Goal: Book appointment/travel/reservation

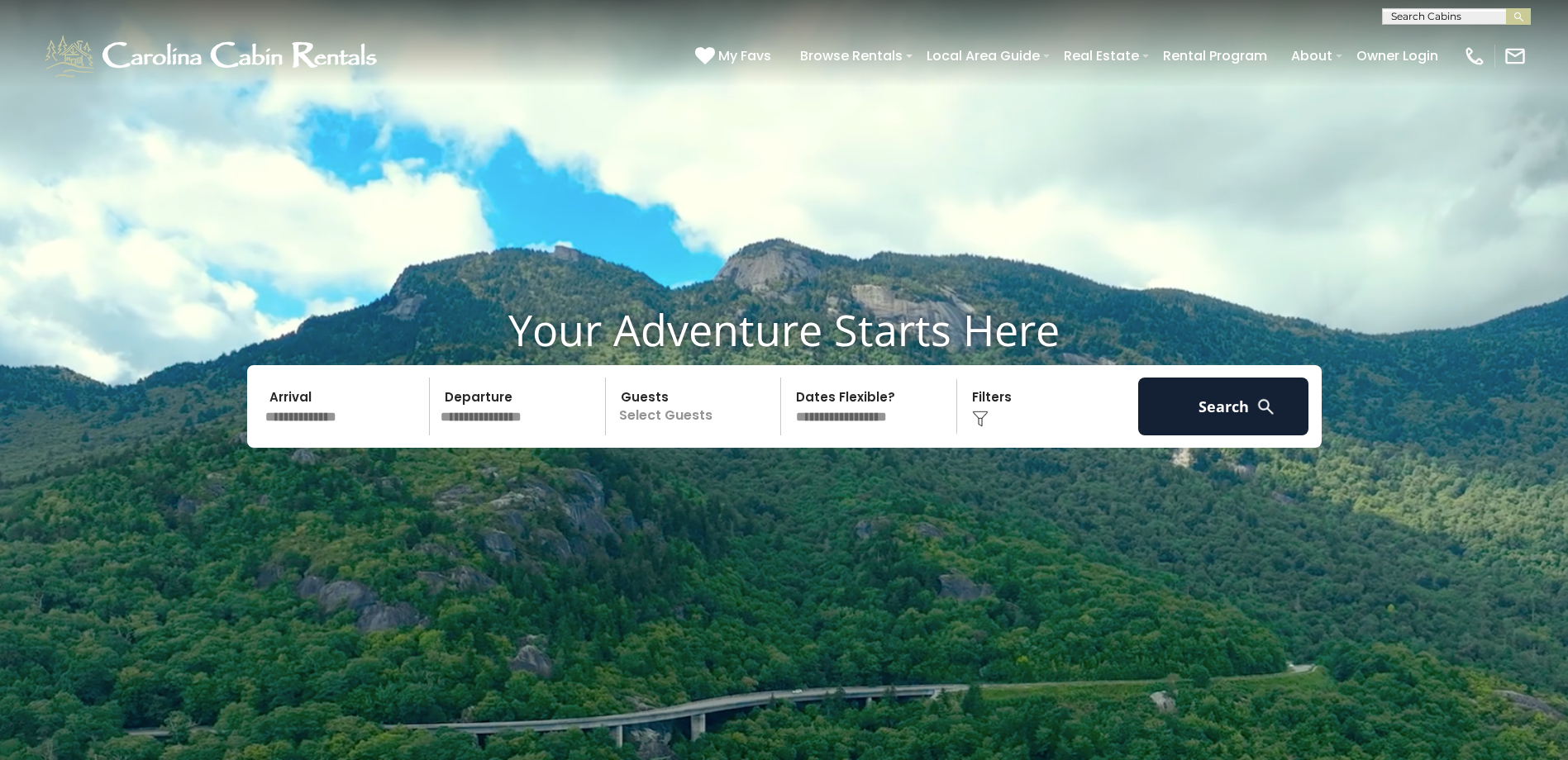
click at [690, 414] on p "Select Guests" at bounding box center [695, 406] width 170 height 58
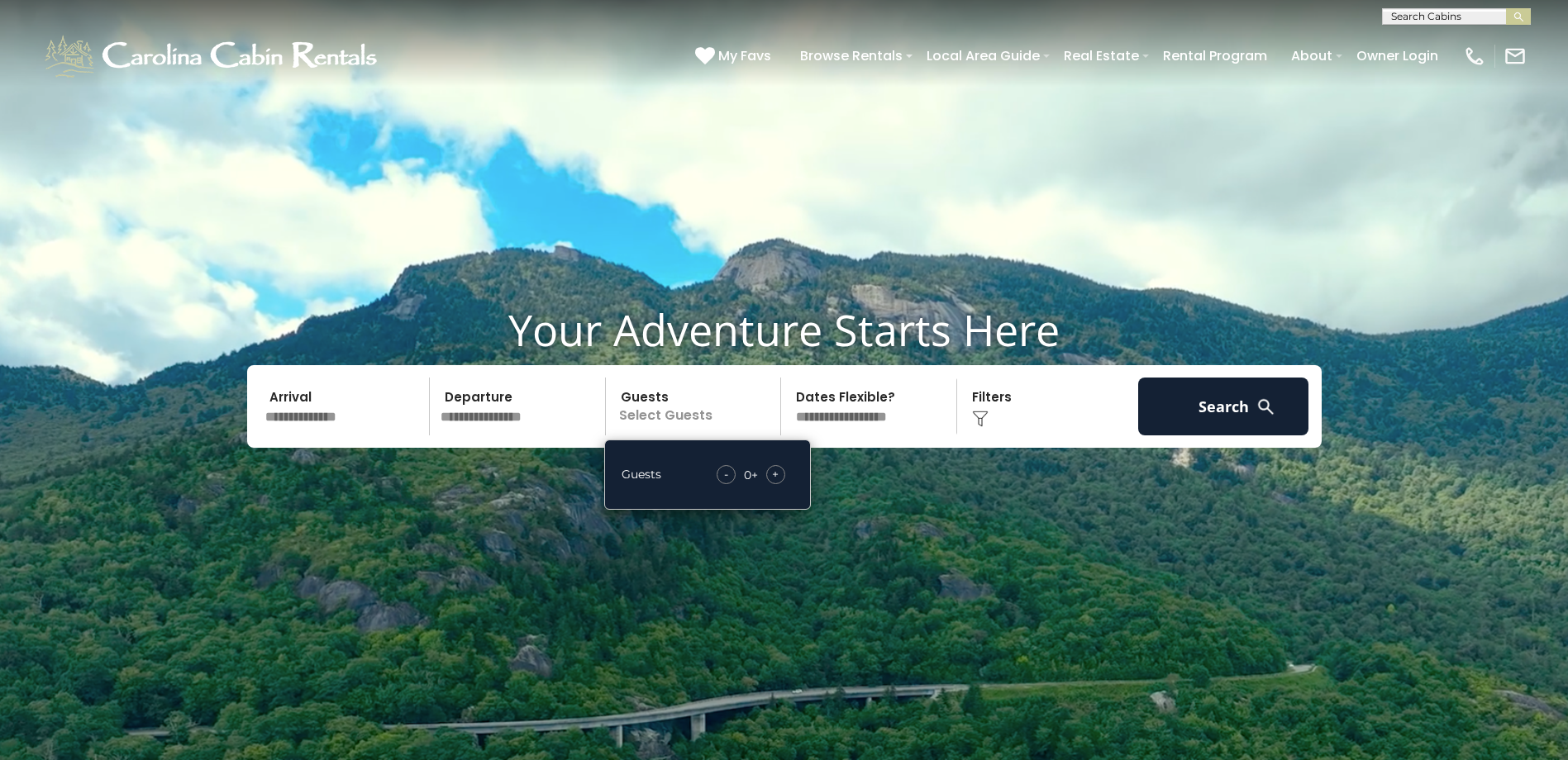
scroll to position [83, 0]
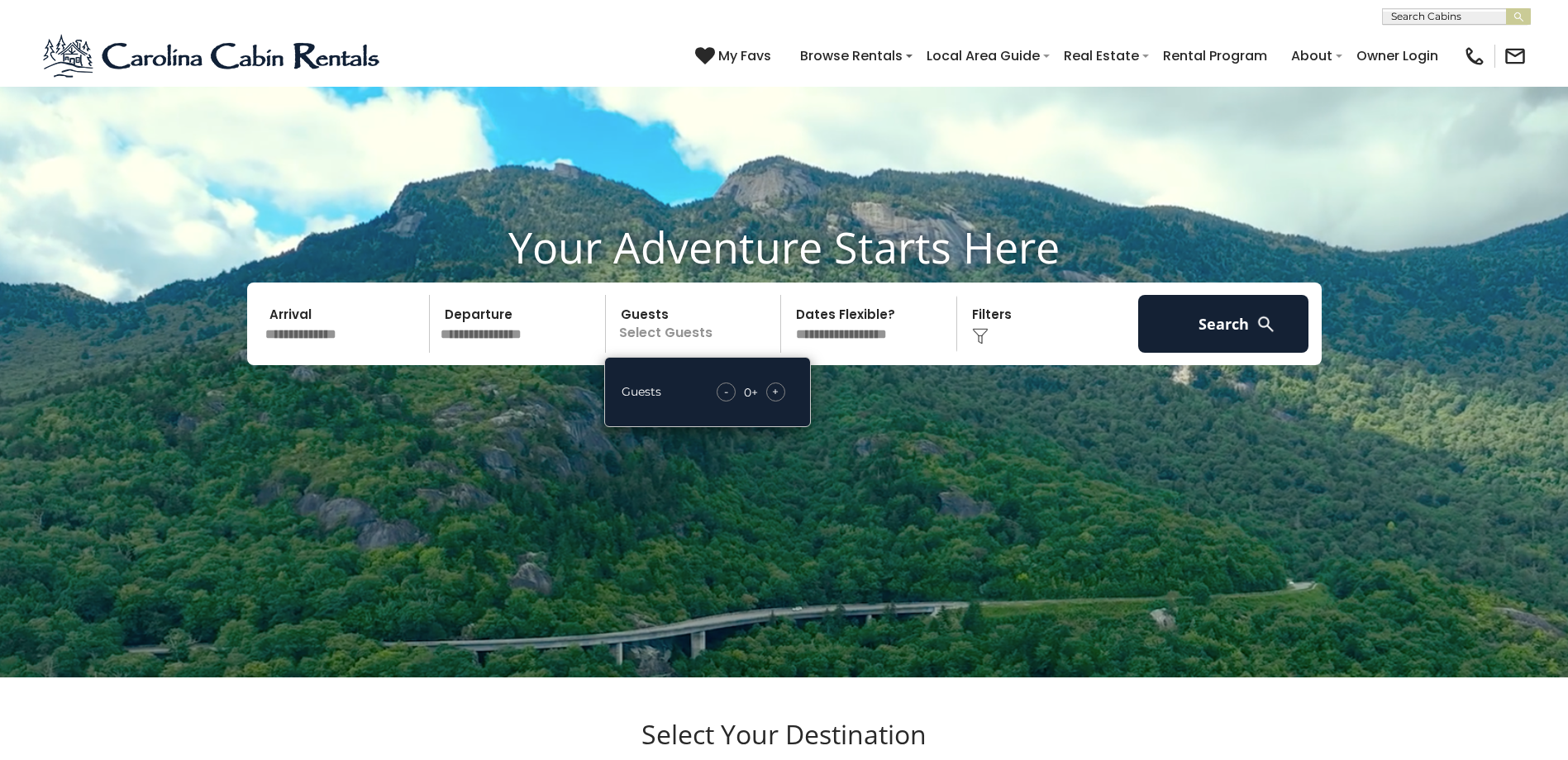
click at [752, 391] on div "- 0 + +" at bounding box center [750, 391] width 85 height 19
click at [751, 391] on div "- 0 + +" at bounding box center [750, 391] width 85 height 19
click at [749, 398] on div "0" at bounding box center [747, 392] width 7 height 17
click at [749, 397] on div "0" at bounding box center [747, 392] width 7 height 17
click at [775, 391] on span "+" at bounding box center [775, 391] width 6 height 17
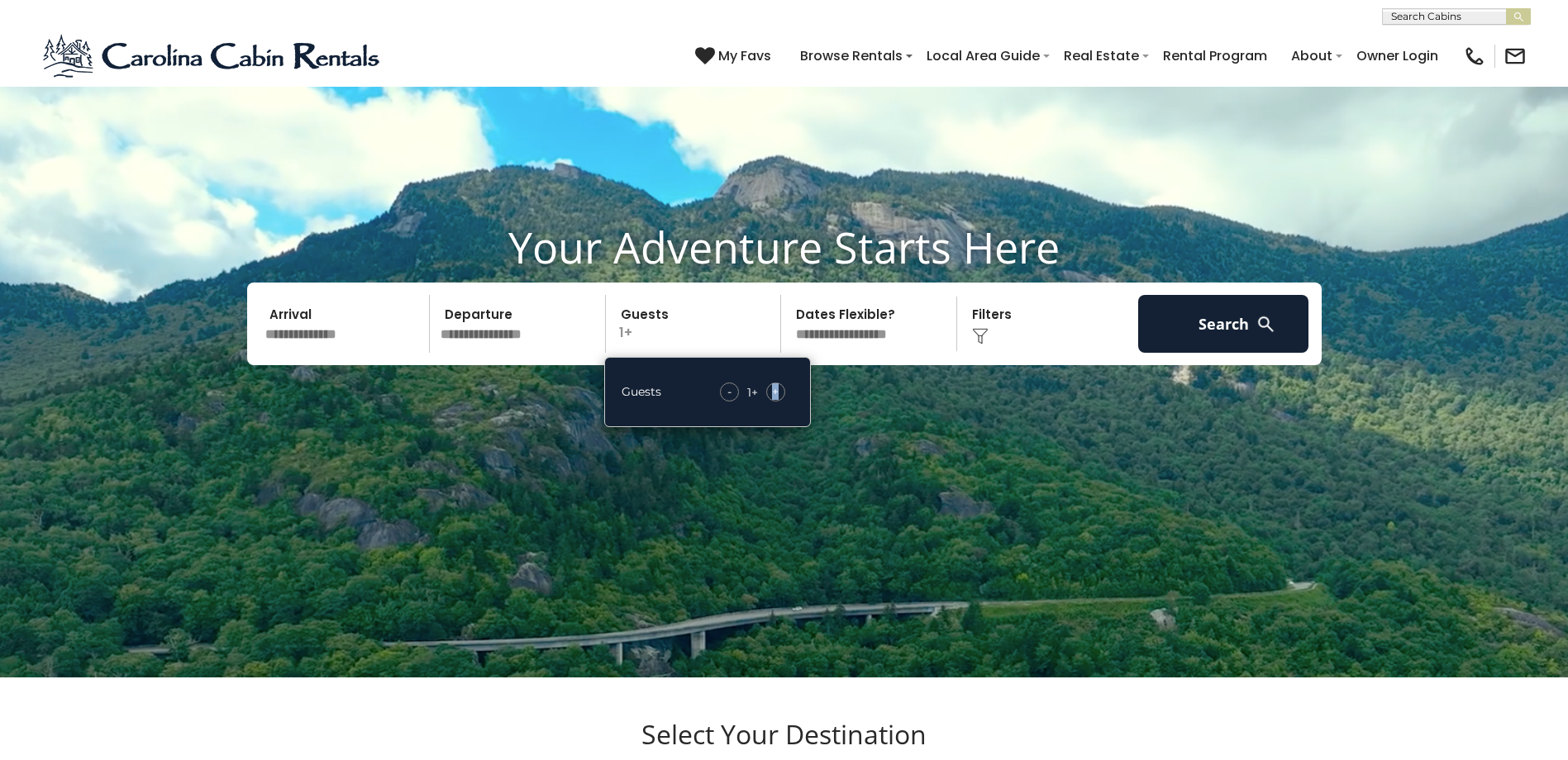
click at [775, 391] on span "+" at bounding box center [775, 391] width 6 height 17
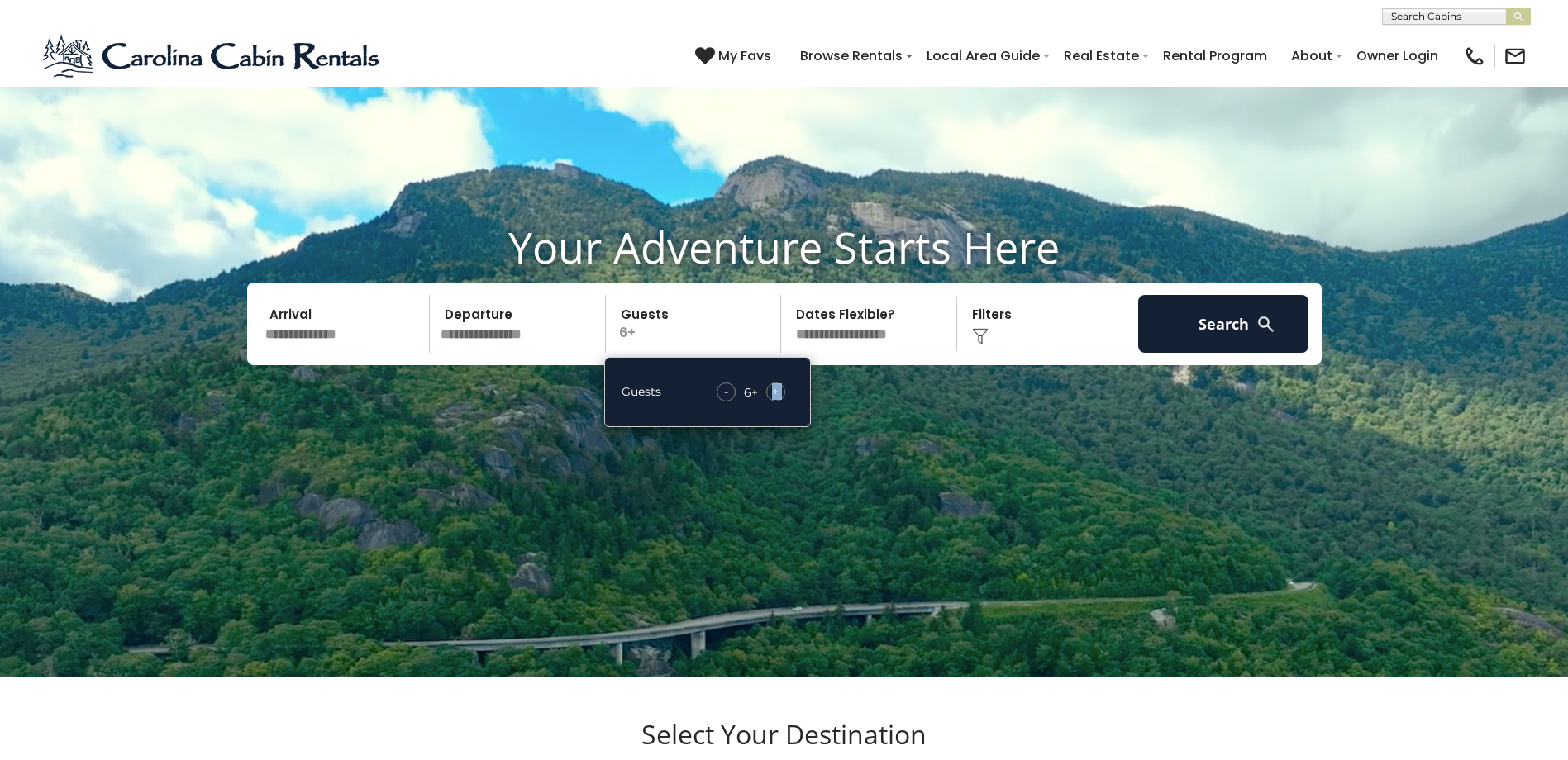
click at [775, 391] on span "+" at bounding box center [775, 391] width 6 height 17
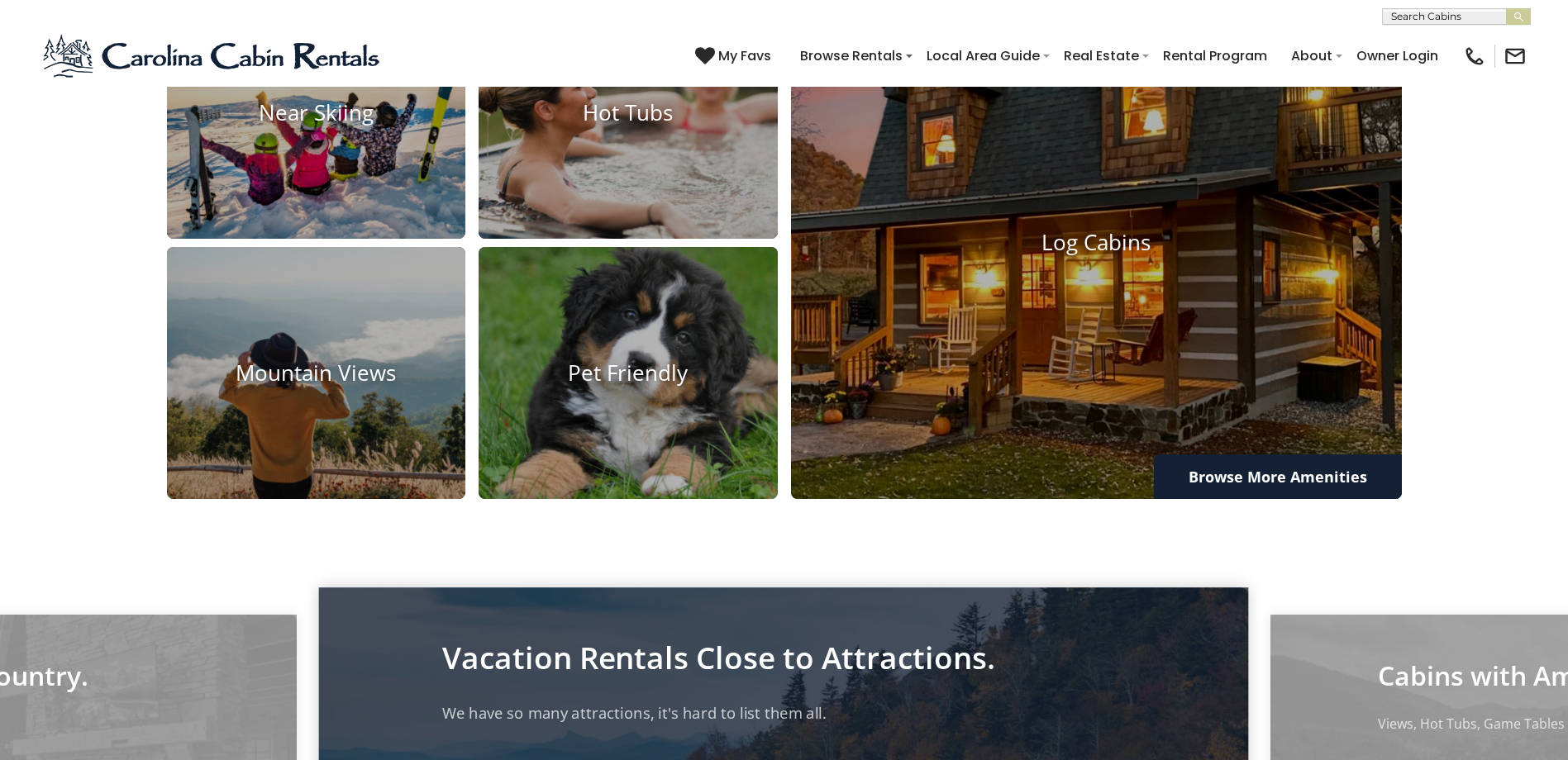
scroll to position [1409, 0]
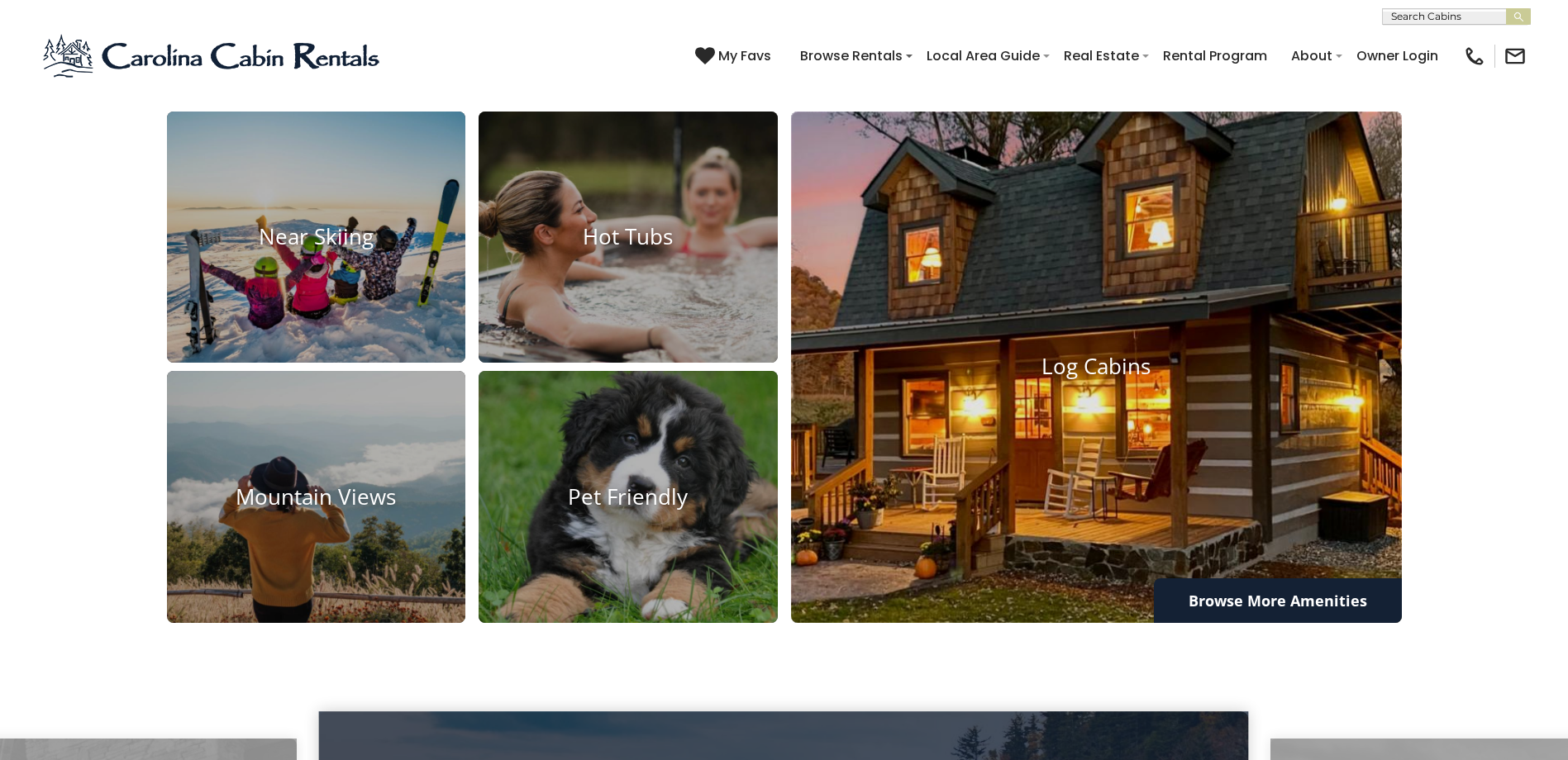
click at [1060, 487] on img at bounding box center [1096, 368] width 672 height 562
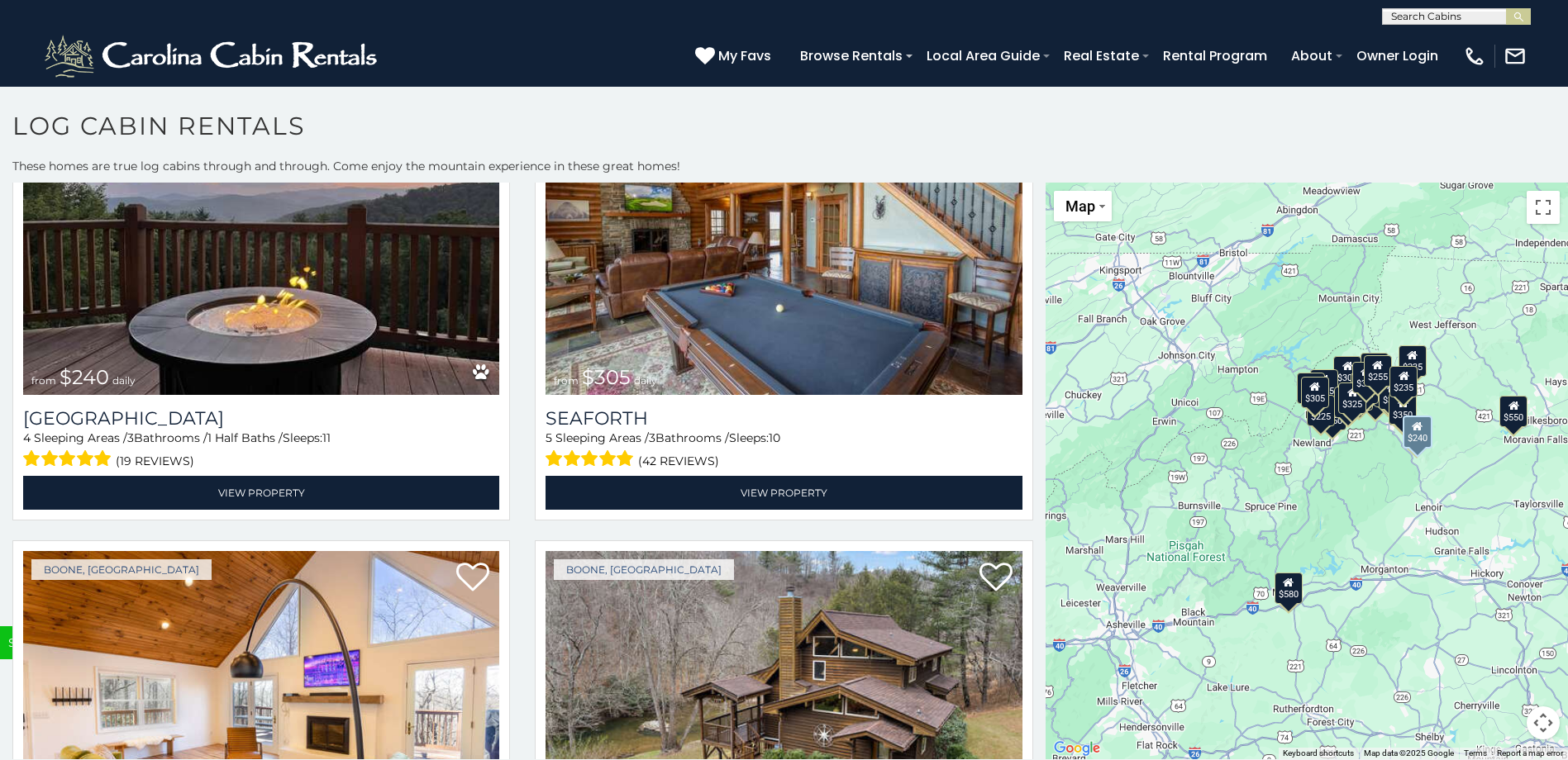
scroll to position [6362, 0]
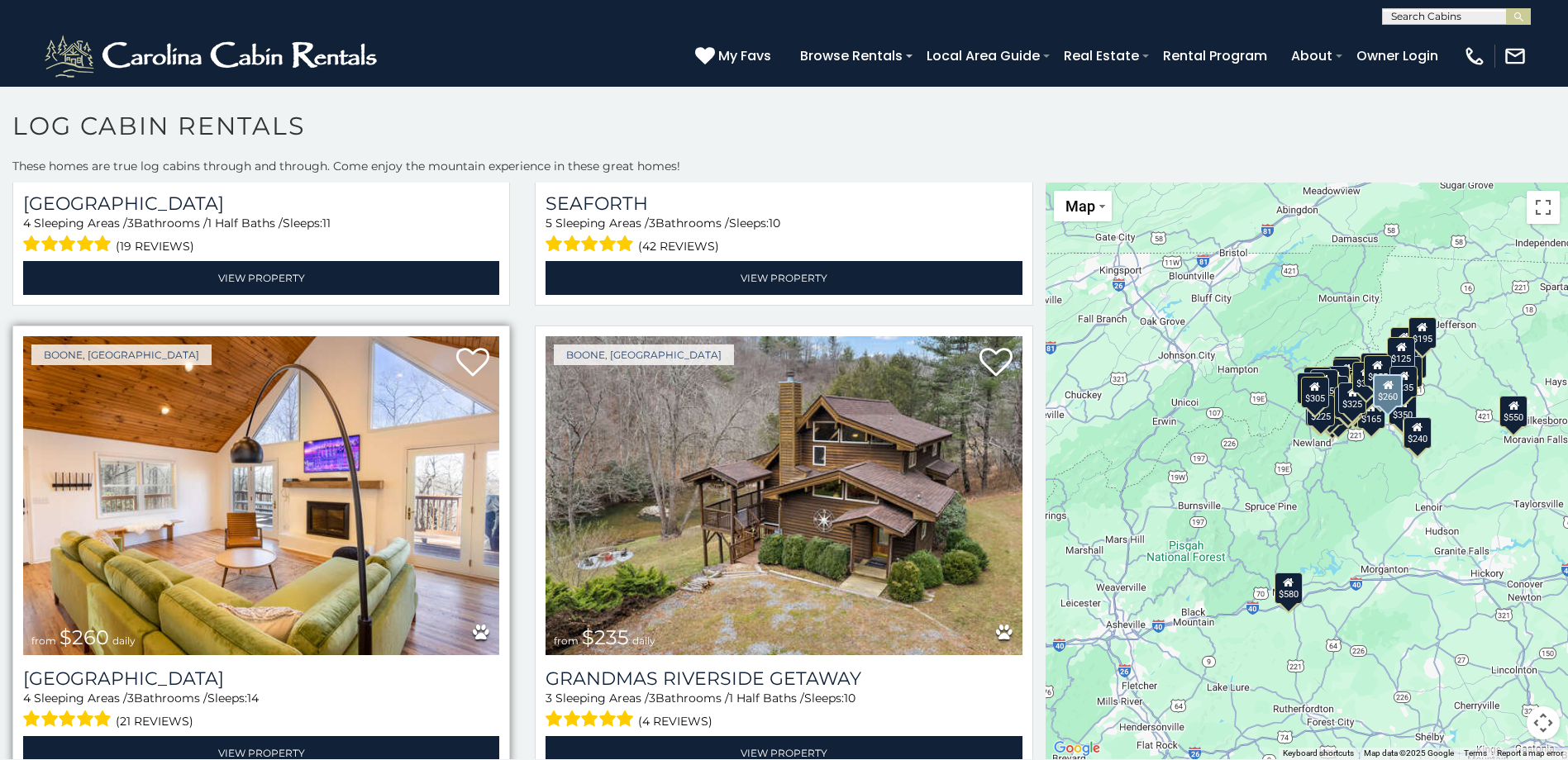
scroll to position [9, 0]
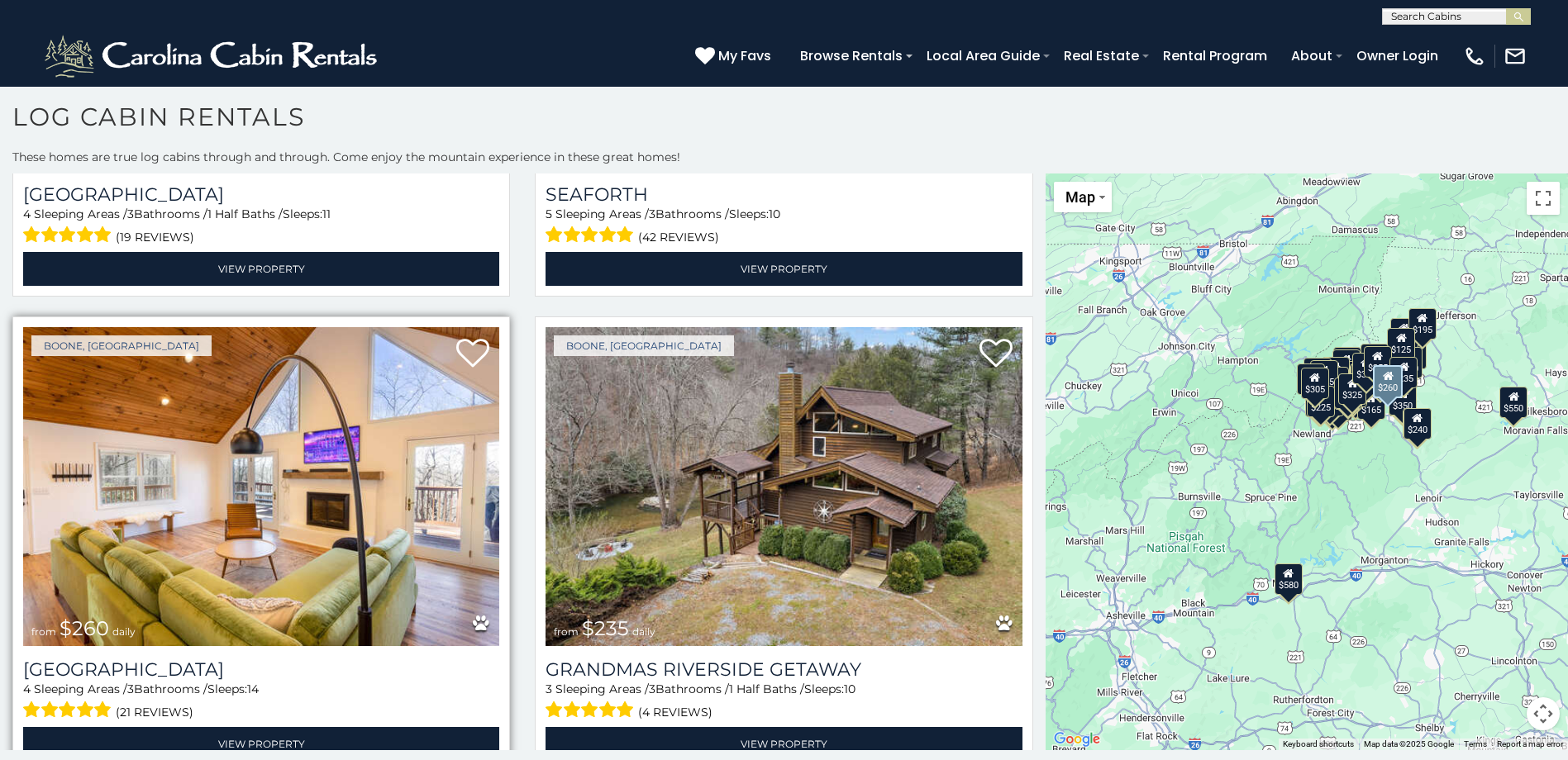
click at [321, 455] on img at bounding box center [261, 486] width 476 height 319
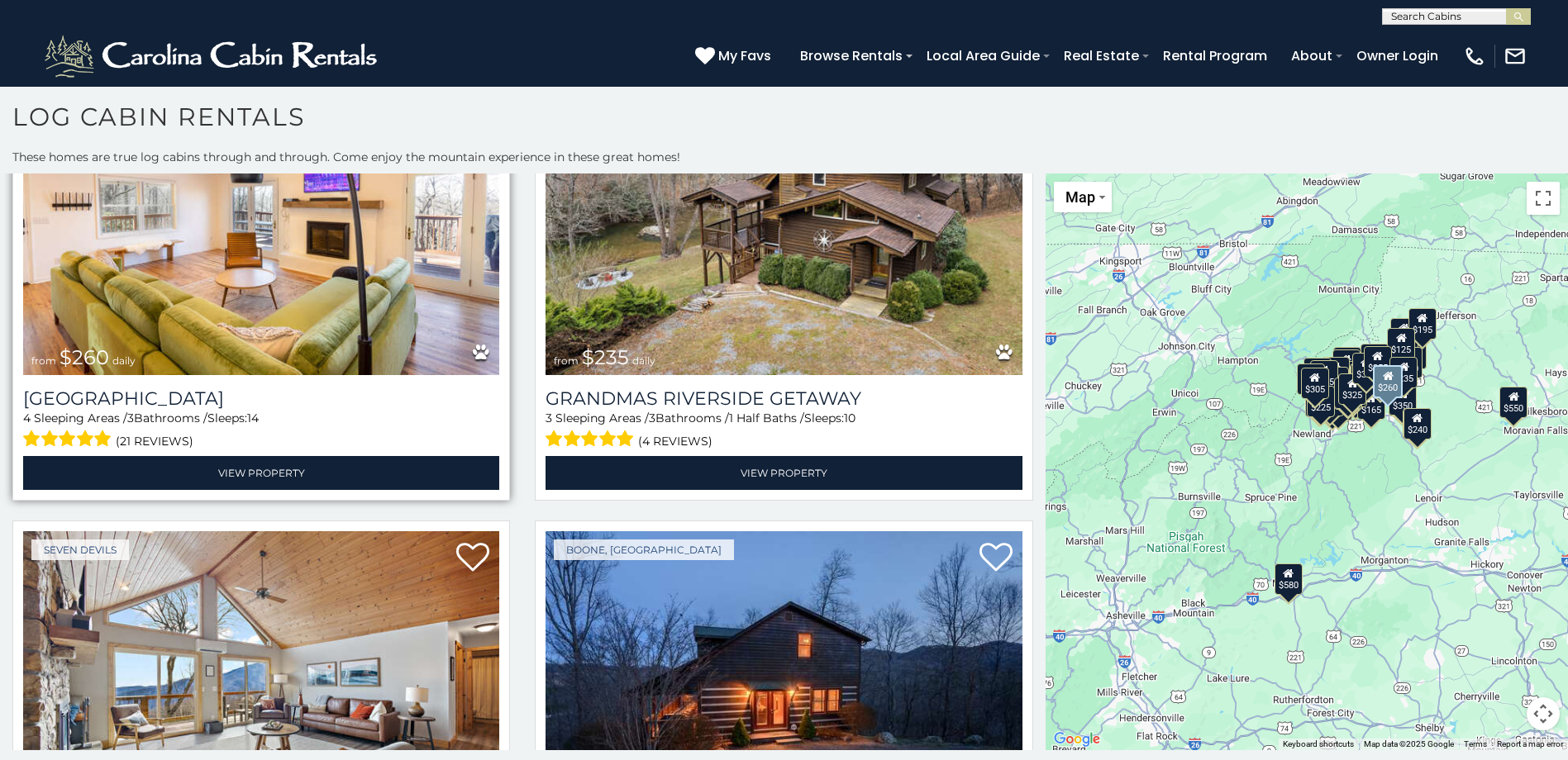
scroll to position [6962, 0]
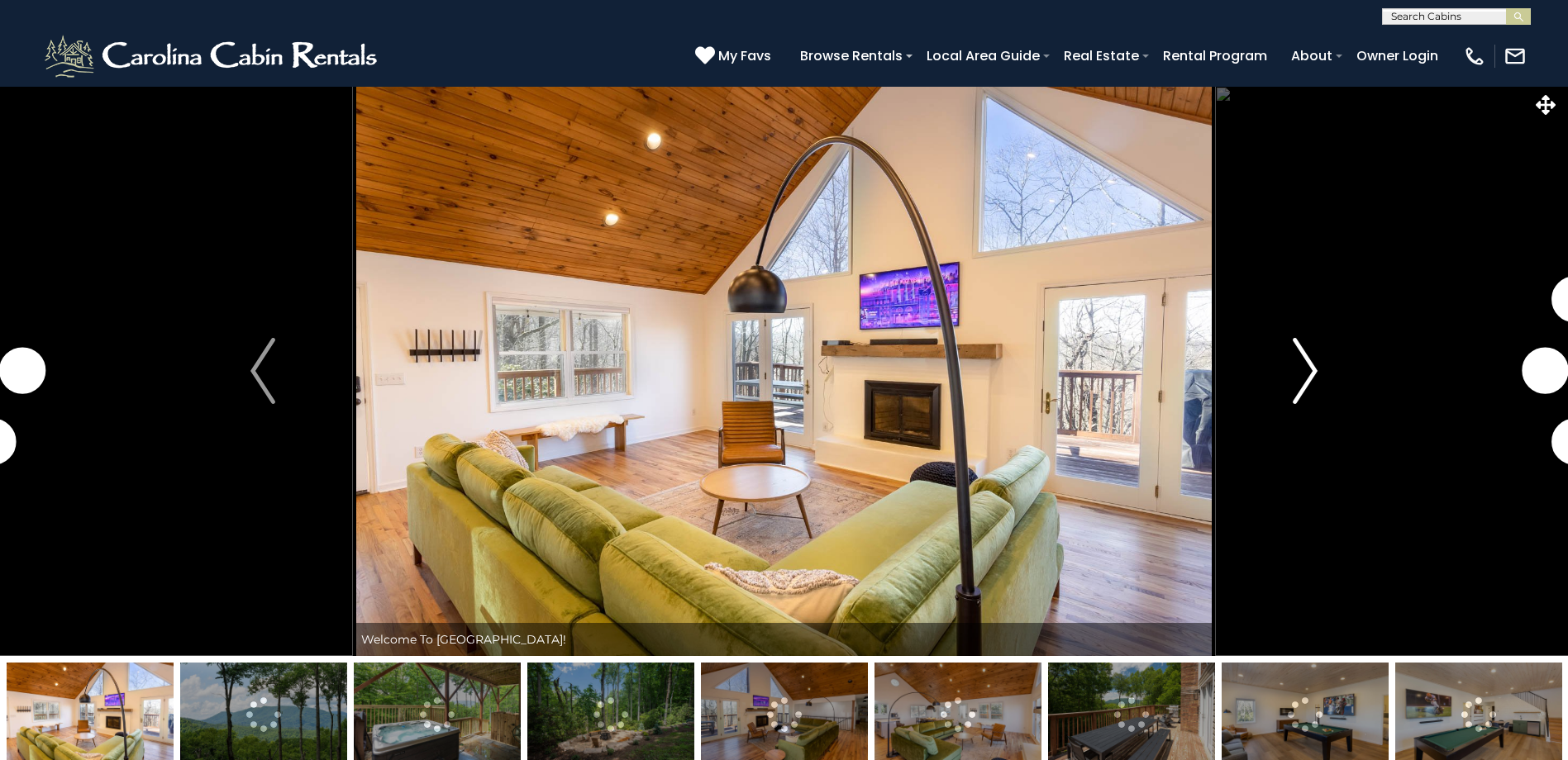
click at [1298, 395] on img "Next" at bounding box center [1304, 371] width 25 height 66
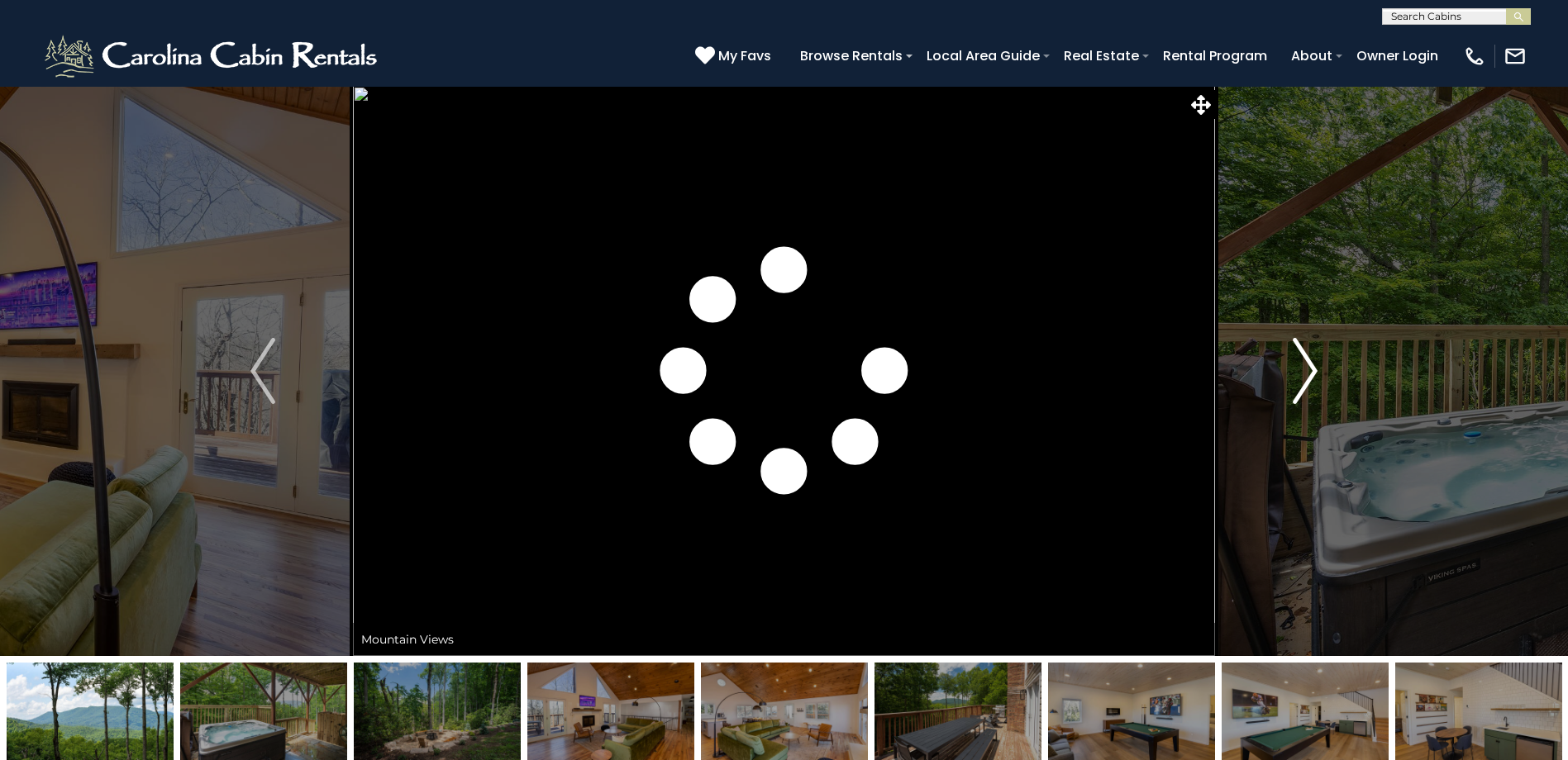
click at [1289, 395] on button "Next" at bounding box center [1305, 371] width 180 height 570
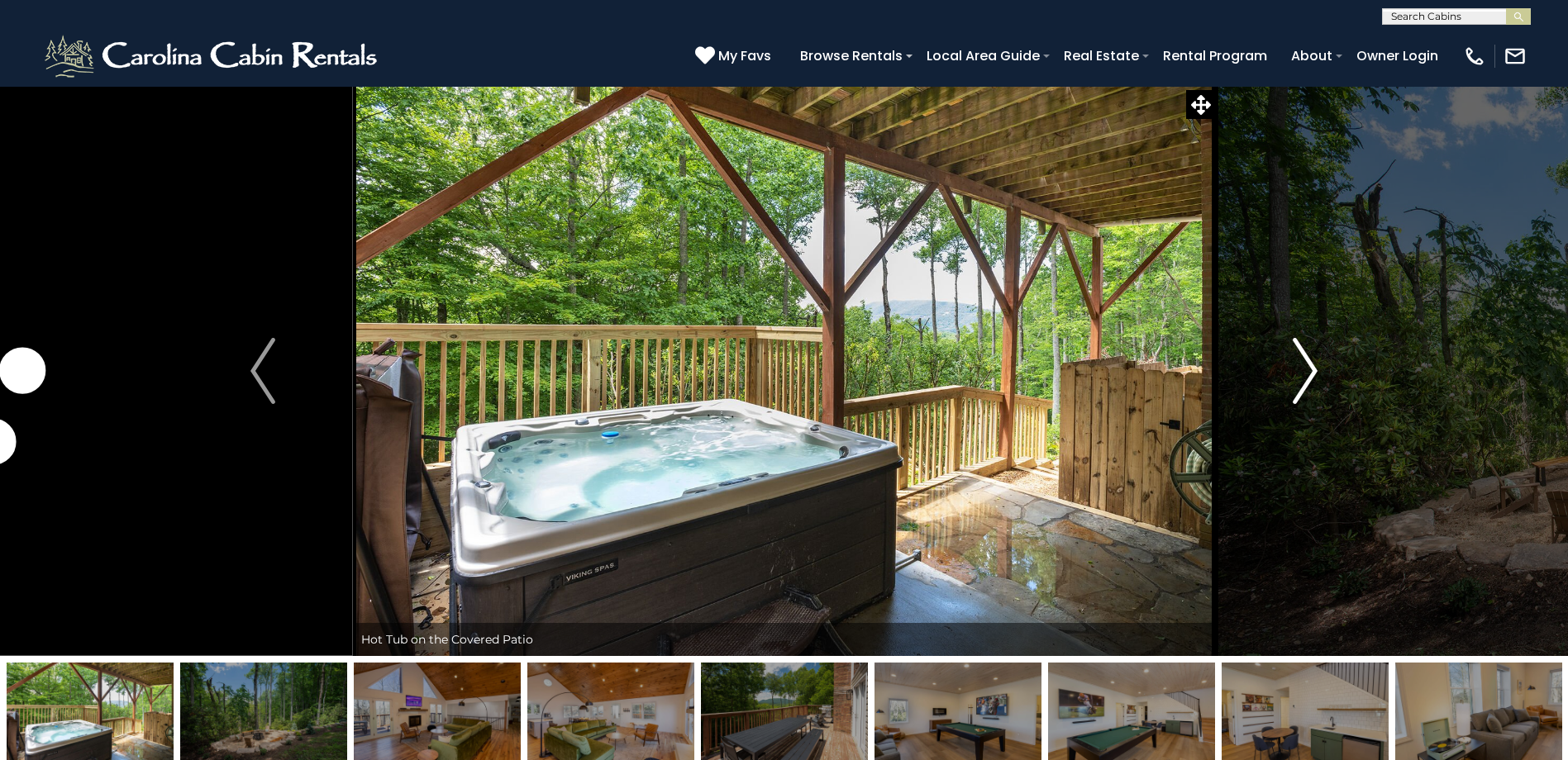
click at [1283, 395] on button "Next" at bounding box center [1305, 371] width 180 height 570
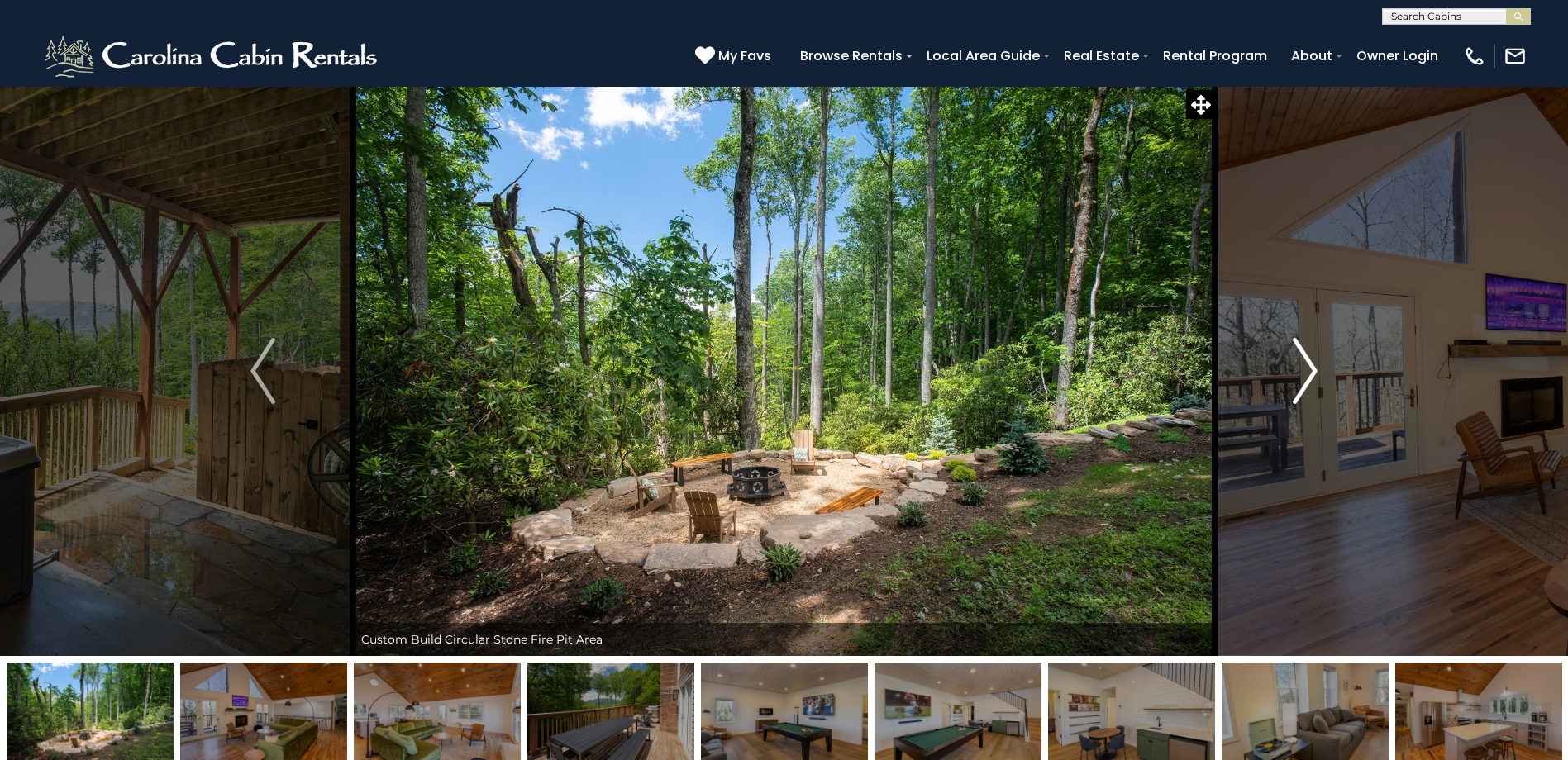
click at [1283, 395] on button "Next" at bounding box center [1305, 371] width 180 height 570
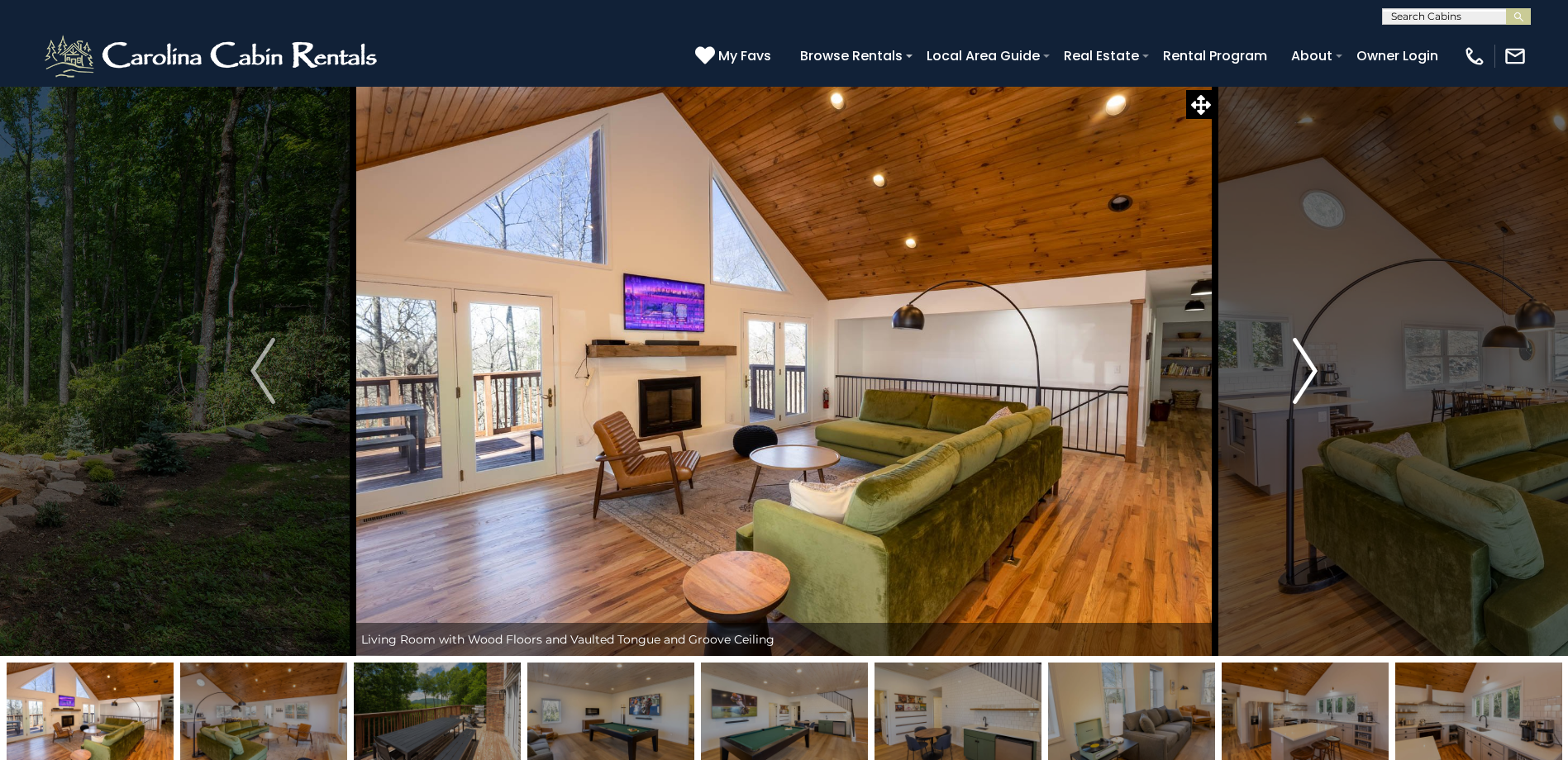
click at [1283, 395] on button "Next" at bounding box center [1305, 371] width 180 height 570
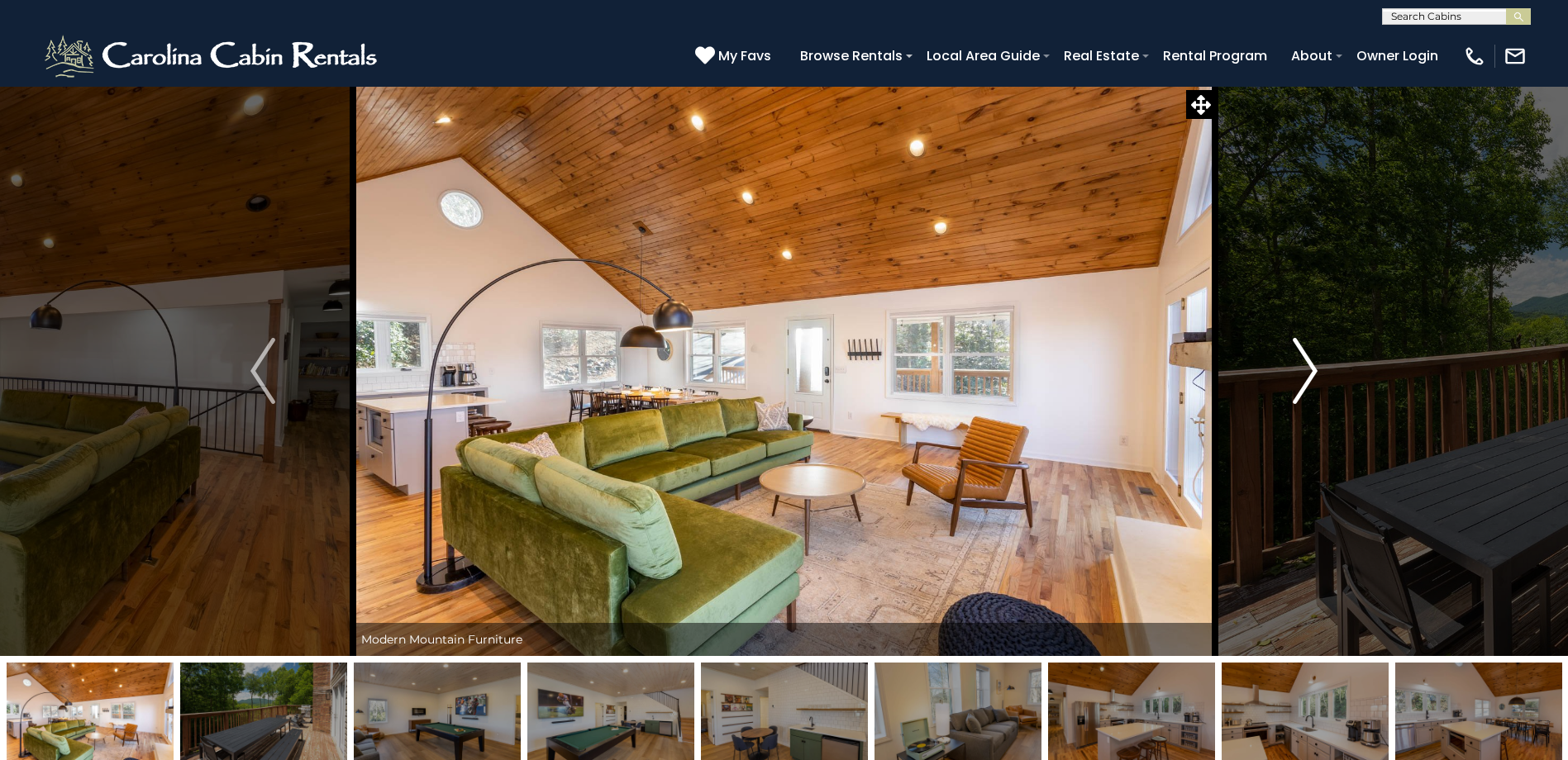
click at [1283, 395] on button "Next" at bounding box center [1305, 371] width 180 height 570
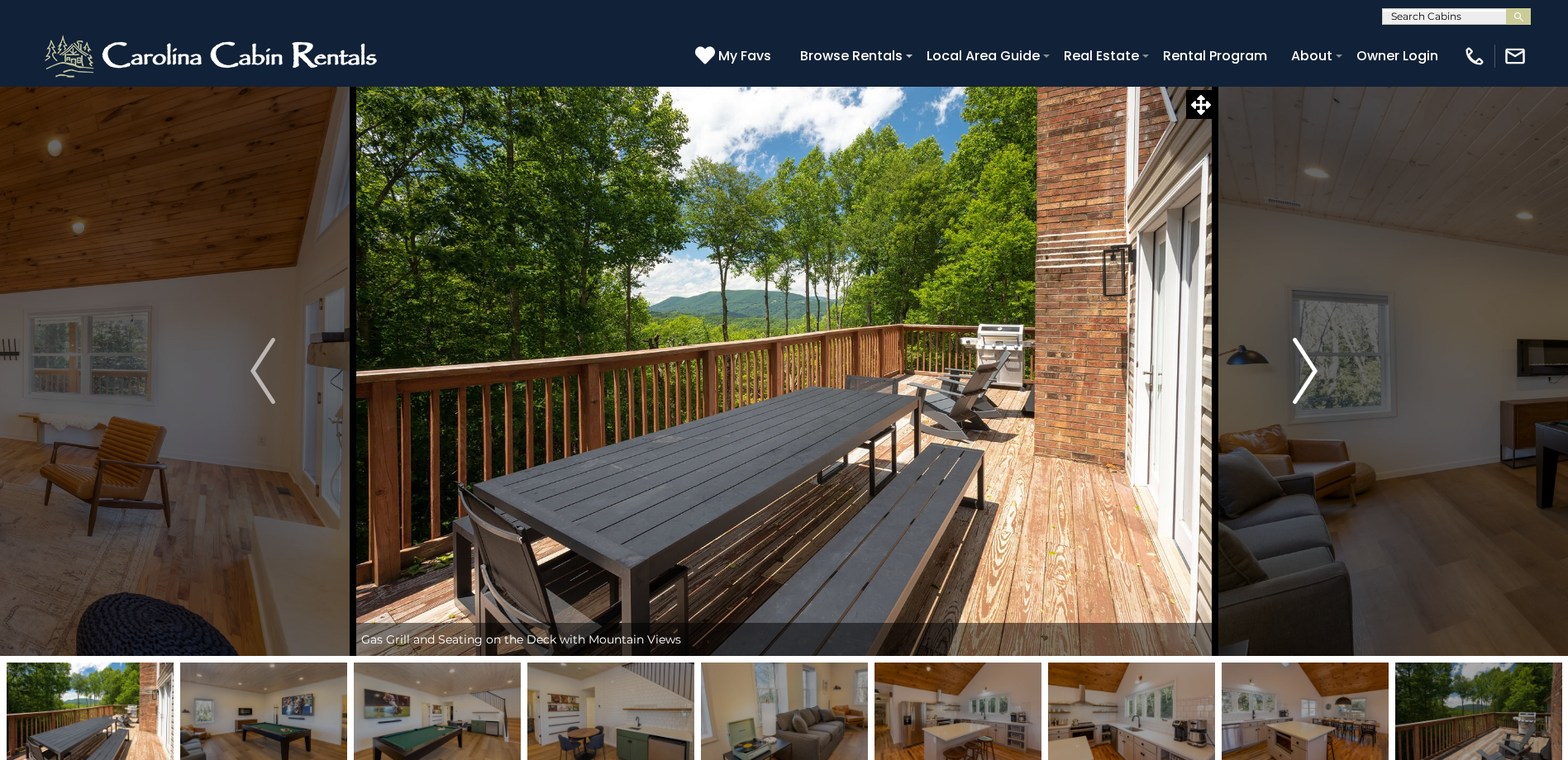
click at [1282, 394] on button "Next" at bounding box center [1305, 371] width 180 height 570
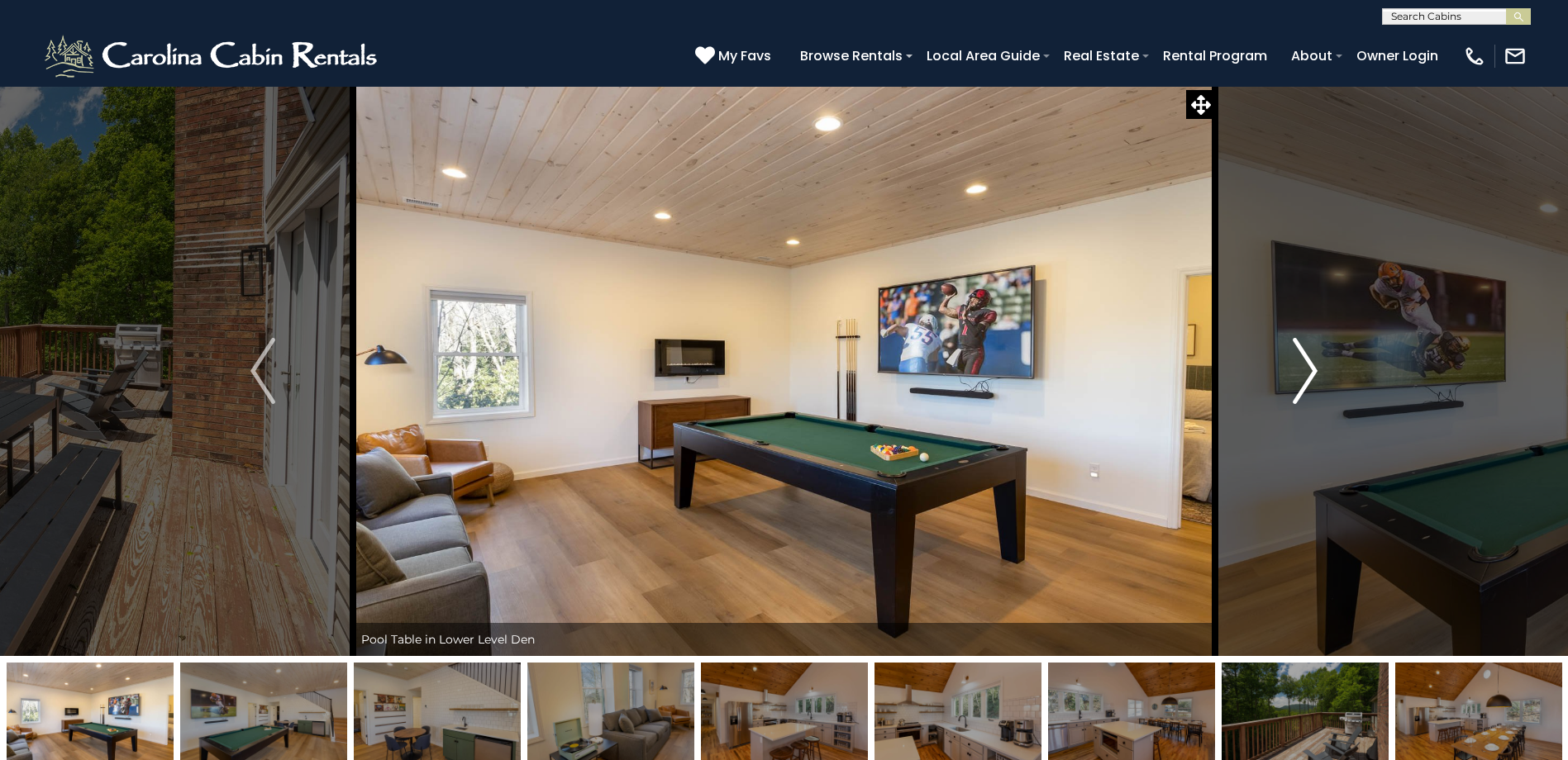
click at [1282, 394] on button "Next" at bounding box center [1305, 371] width 180 height 570
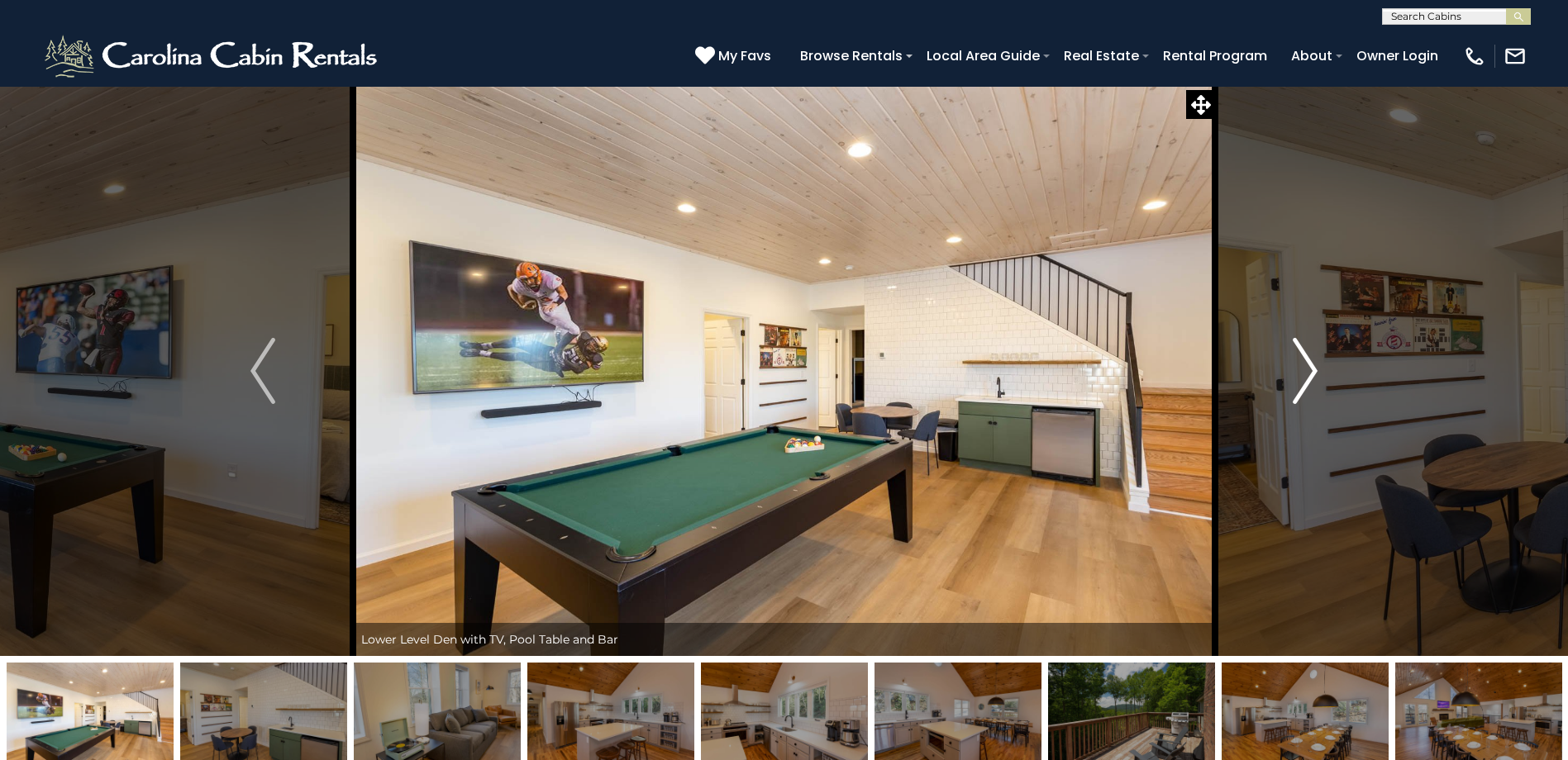
click at [1282, 394] on button "Next" at bounding box center [1305, 371] width 180 height 570
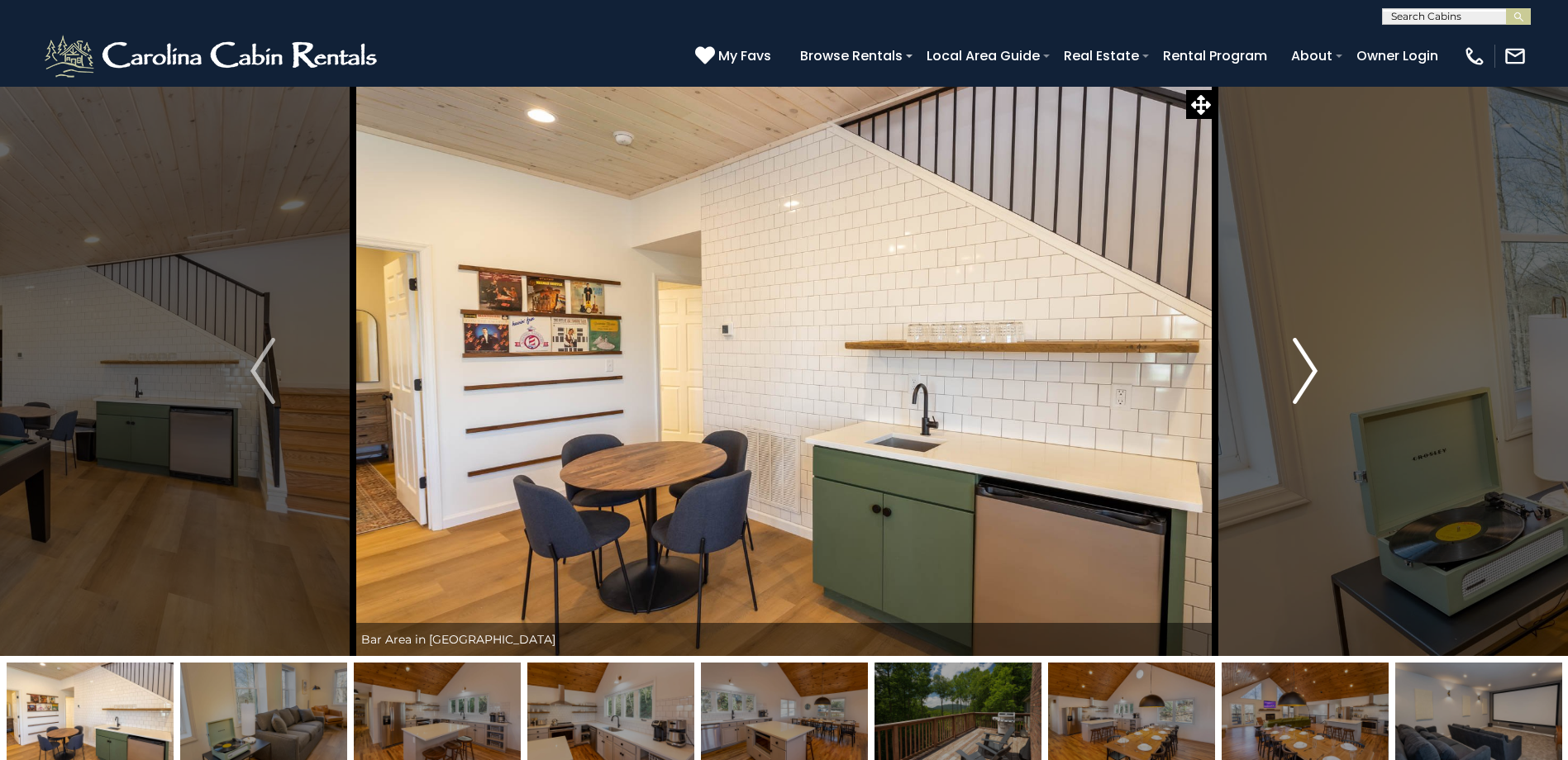
click at [1272, 392] on button "Next" at bounding box center [1305, 371] width 180 height 570
